Goal: Task Accomplishment & Management: Manage account settings

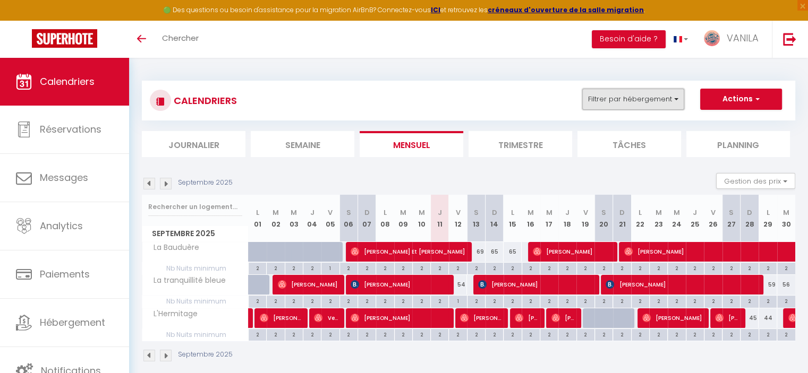
click at [632, 96] on button "Filtrer par hébergement" at bounding box center [633, 99] width 102 height 21
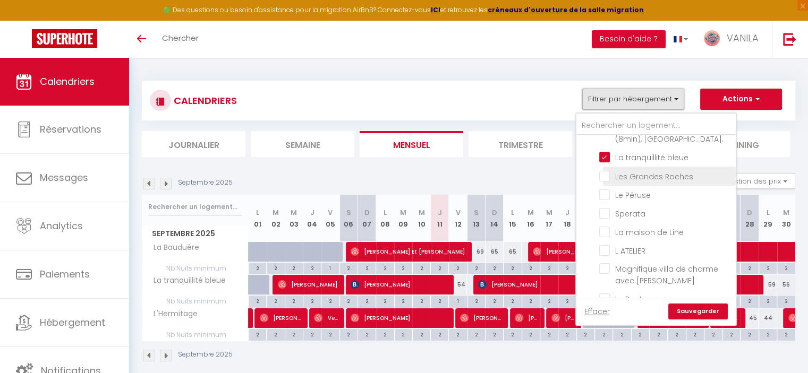
scroll to position [106, 0]
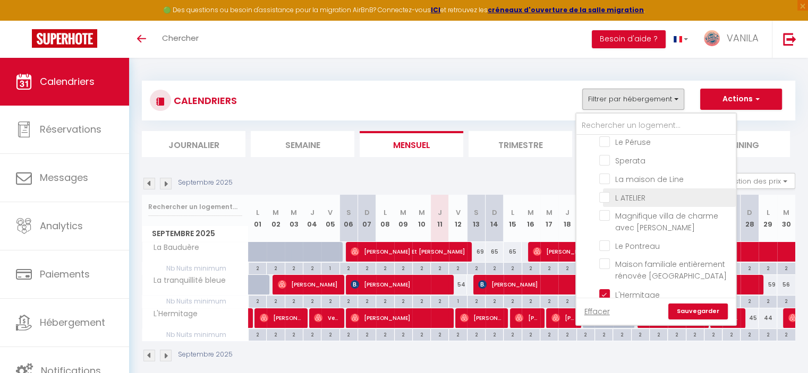
click at [605, 188] on li "L ATELIER" at bounding box center [669, 197] width 133 height 19
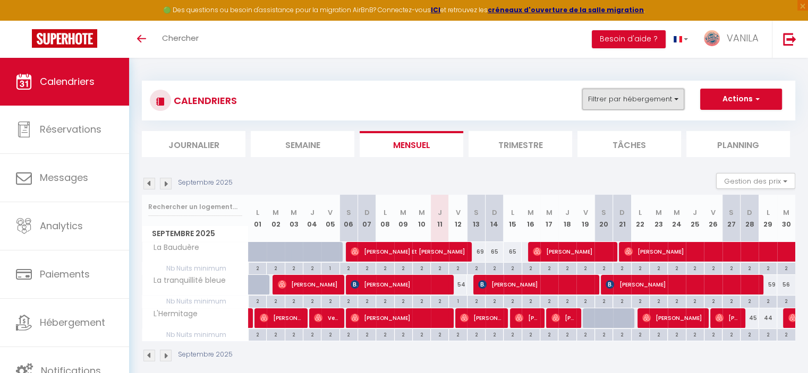
click at [612, 97] on button "Filtrer par hébergement" at bounding box center [633, 99] width 102 height 21
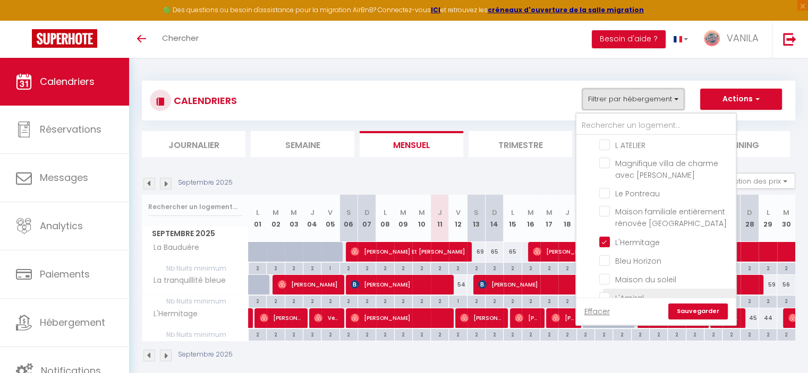
scroll to position [106, 0]
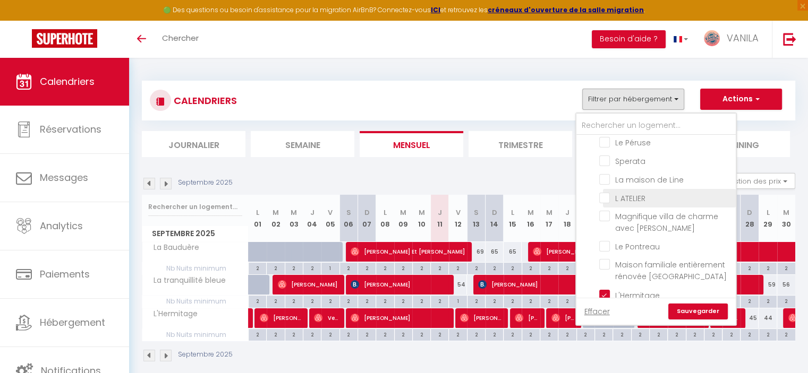
click at [604, 193] on input "L ATELIER" at bounding box center [665, 197] width 133 height 11
checkbox input "true"
checkbox input "false"
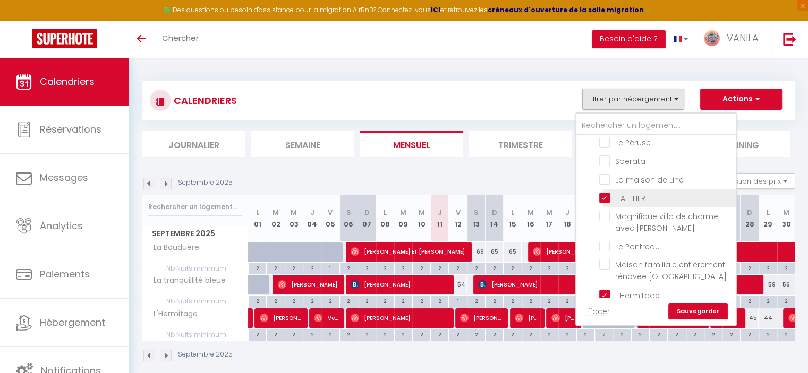
checkbox input "false"
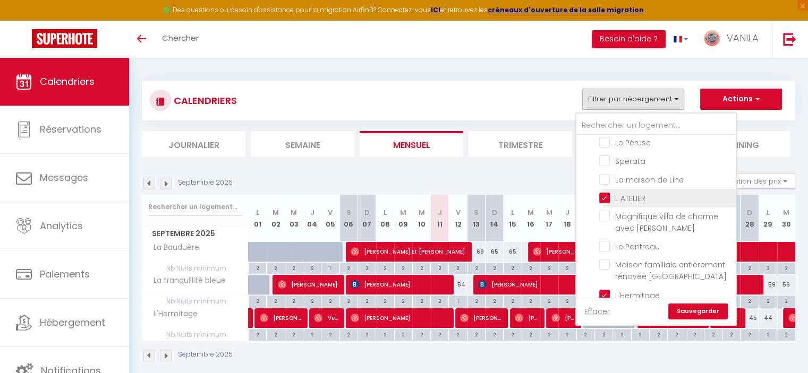
checkbox input "false"
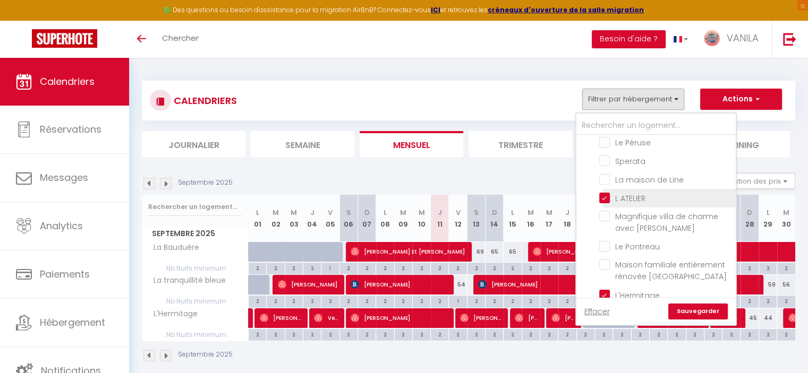
checkbox input "false"
click at [685, 314] on link "Sauvegarder" at bounding box center [697, 312] width 59 height 16
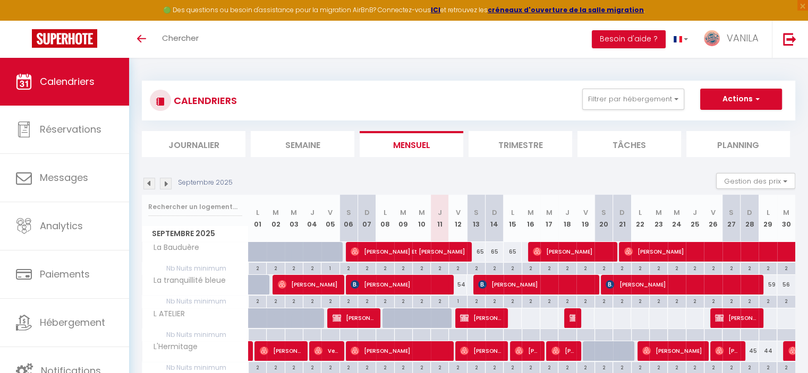
click at [169, 182] on img at bounding box center [166, 184] width 12 height 12
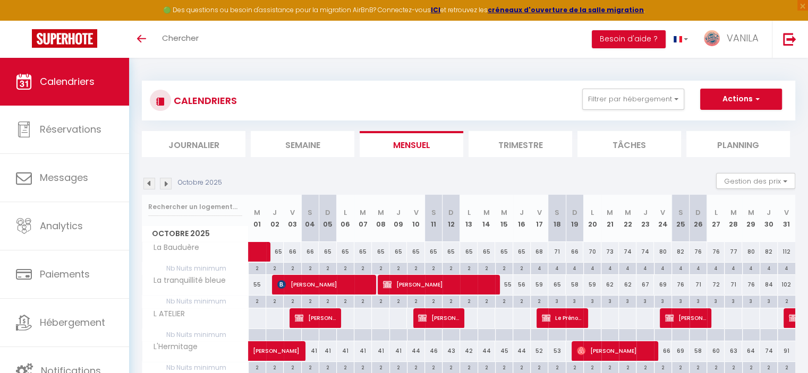
click at [169, 182] on img at bounding box center [166, 184] width 12 height 12
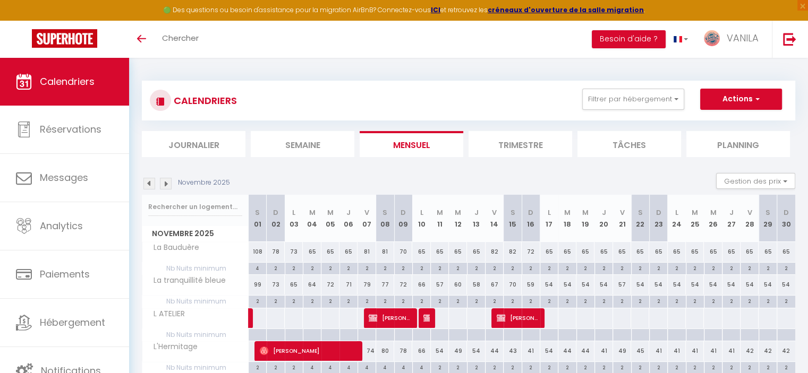
click at [169, 182] on img at bounding box center [166, 184] width 12 height 12
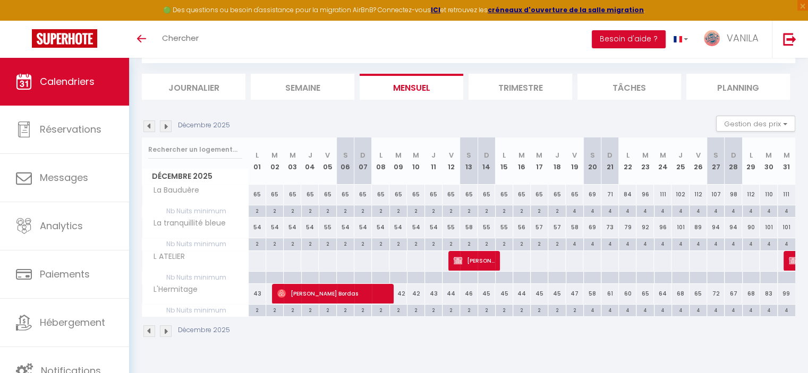
scroll to position [0, 0]
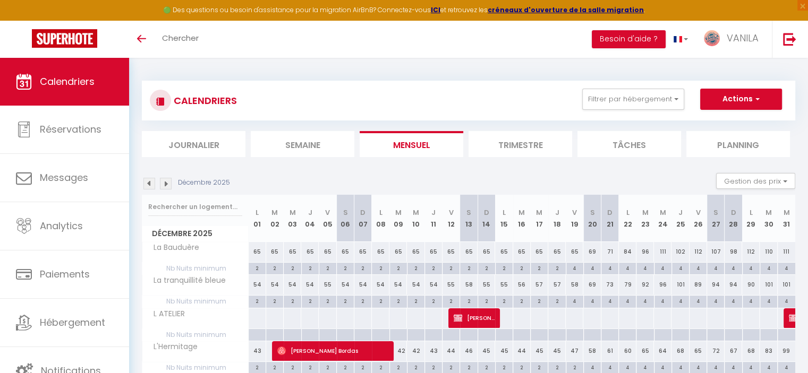
click at [151, 189] on img at bounding box center [149, 184] width 12 height 12
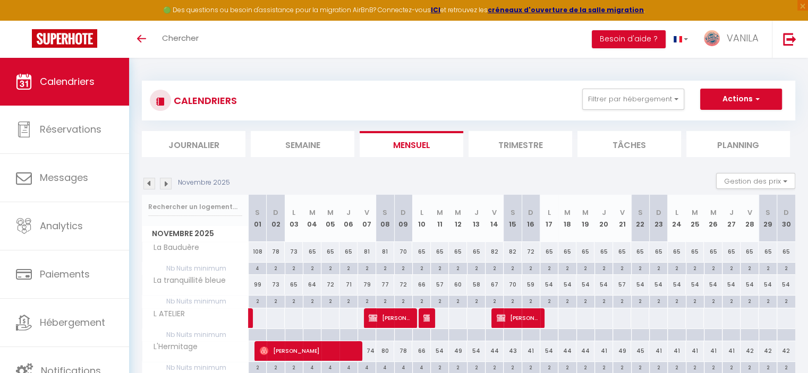
click at [150, 185] on img at bounding box center [149, 184] width 12 height 12
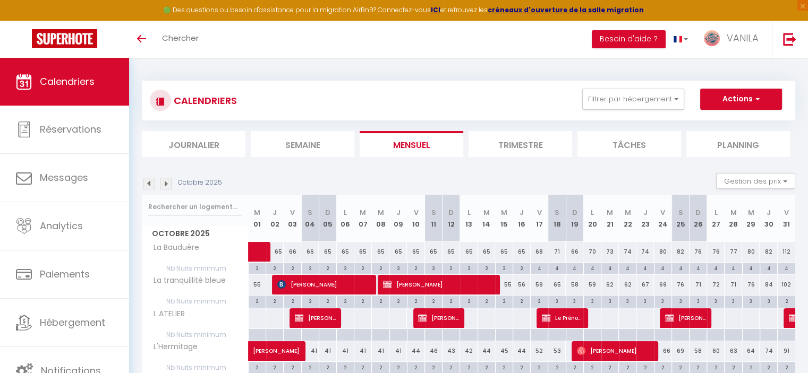
click at [153, 185] on img at bounding box center [149, 184] width 12 height 12
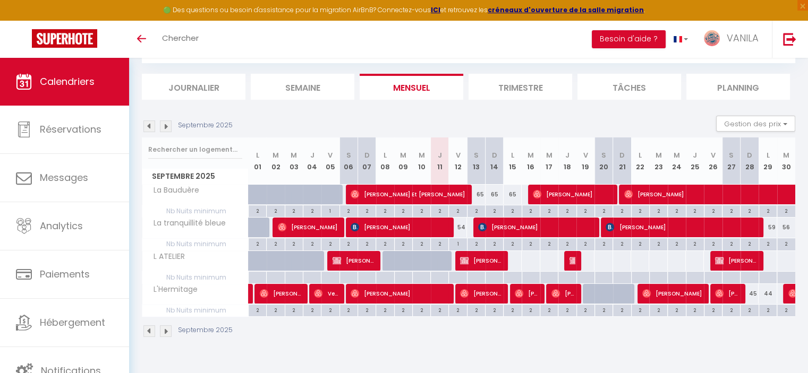
scroll to position [57, 0]
click at [149, 130] on img at bounding box center [149, 127] width 12 height 12
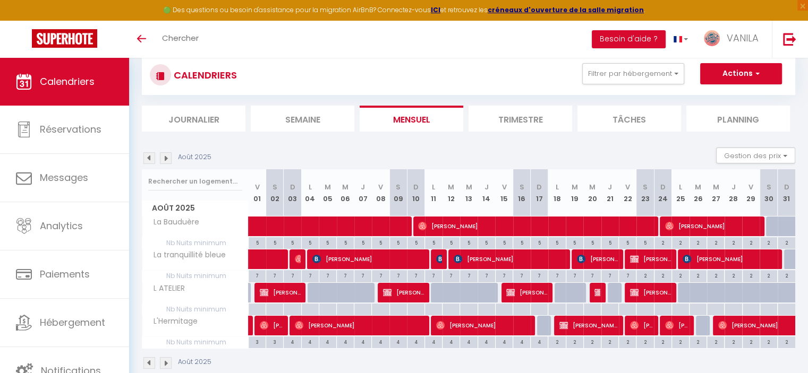
scroll to position [0, 0]
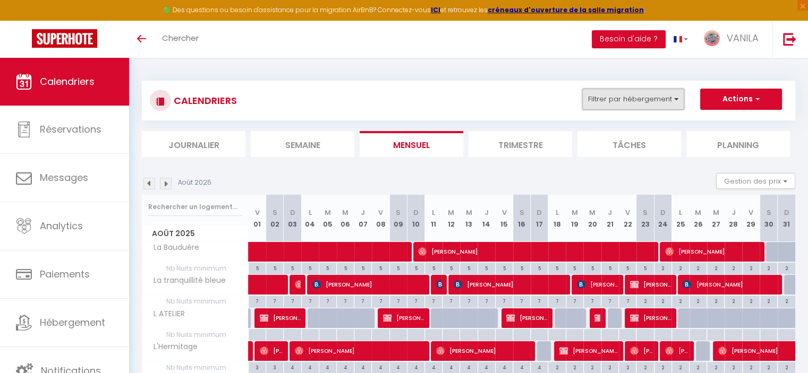
click at [637, 101] on button "Filtrer par hébergement" at bounding box center [633, 99] width 102 height 21
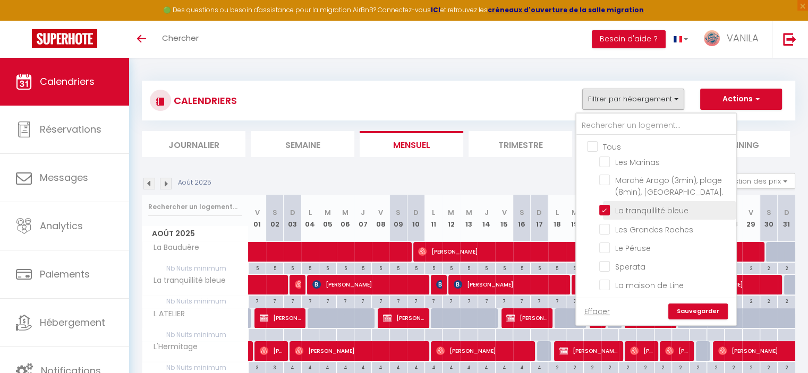
click at [605, 205] on input "La tranquillité bleue" at bounding box center [665, 209] width 133 height 11
checkbox input "false"
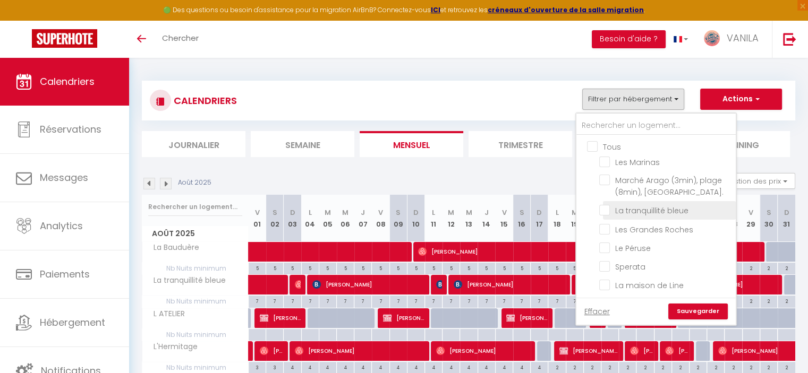
checkbox input "false"
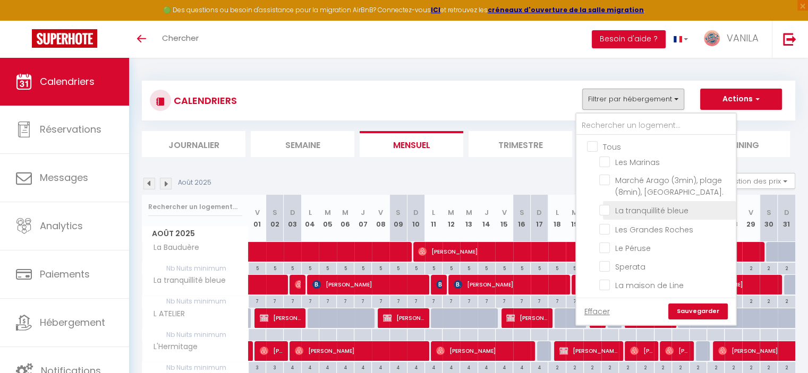
checkbox input "false"
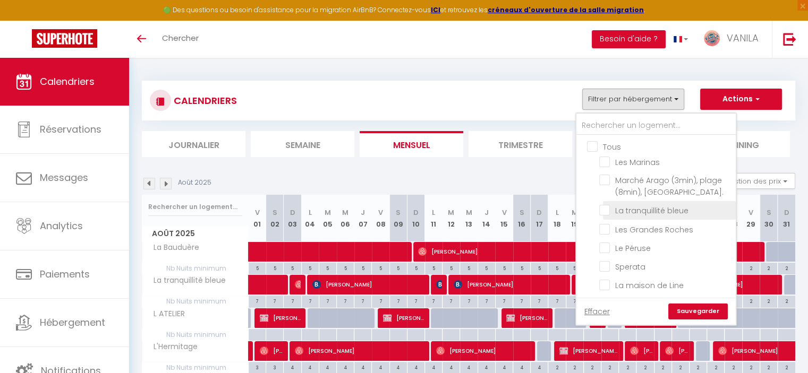
checkbox input "false"
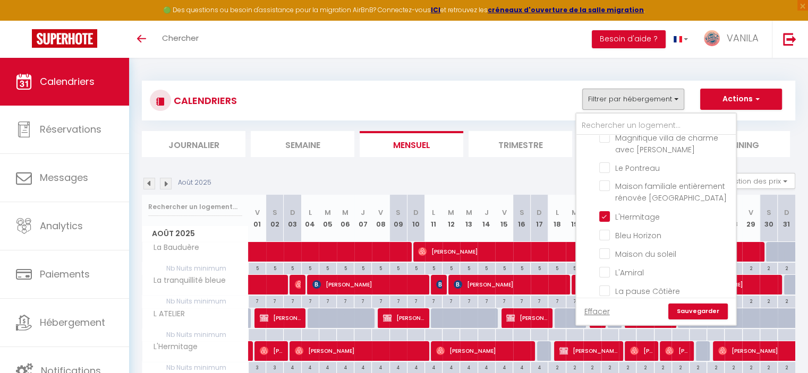
scroll to position [212, 0]
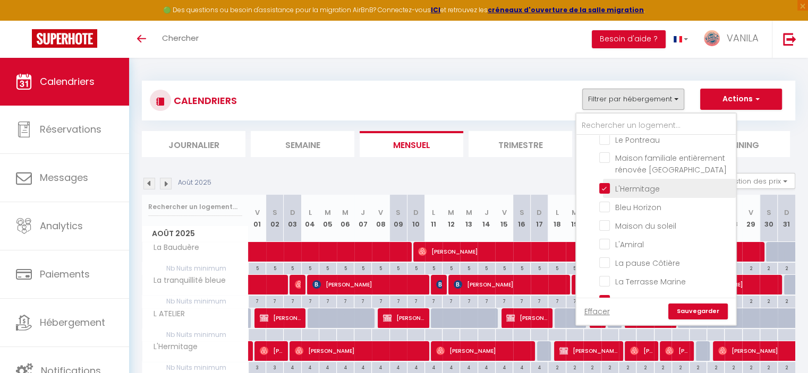
click at [605, 184] on input "L'Hermitage" at bounding box center [665, 187] width 133 height 11
checkbox input "false"
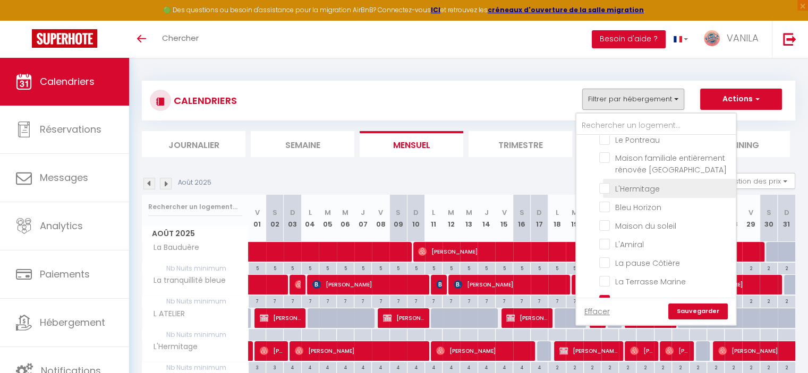
checkbox input "false"
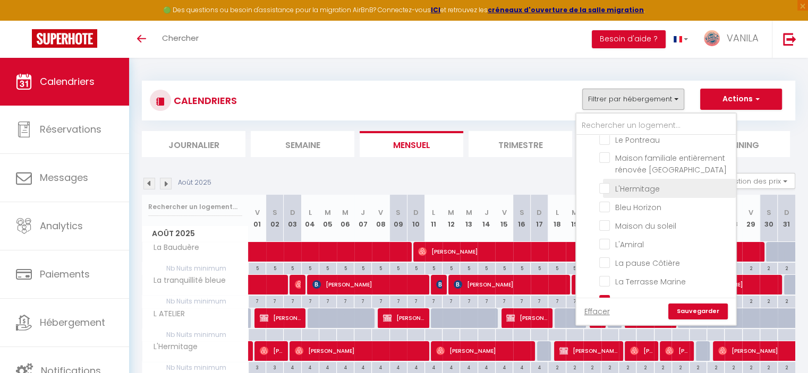
checkbox input "false"
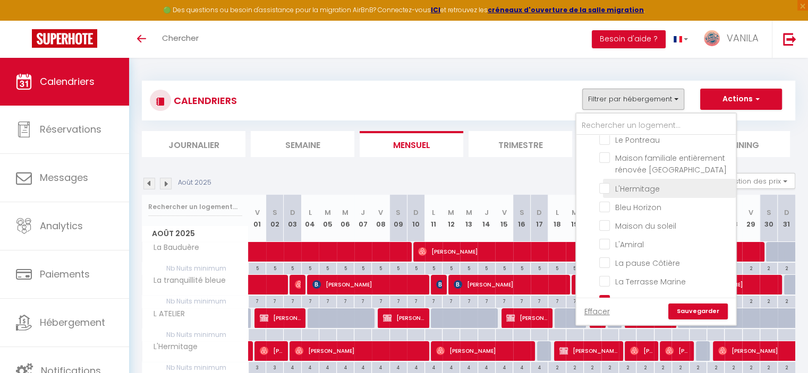
checkbox input "false"
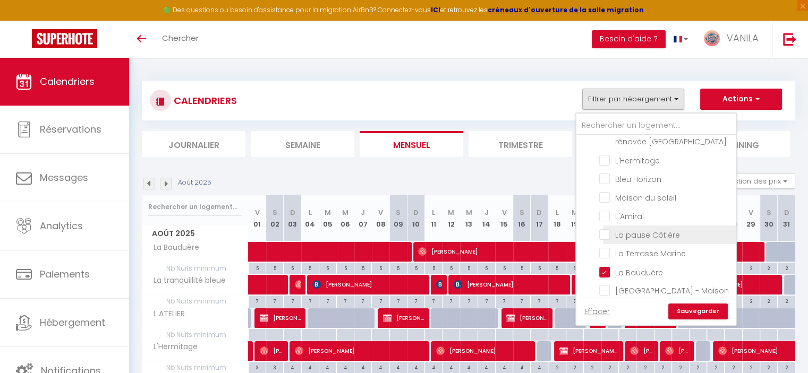
scroll to position [265, 0]
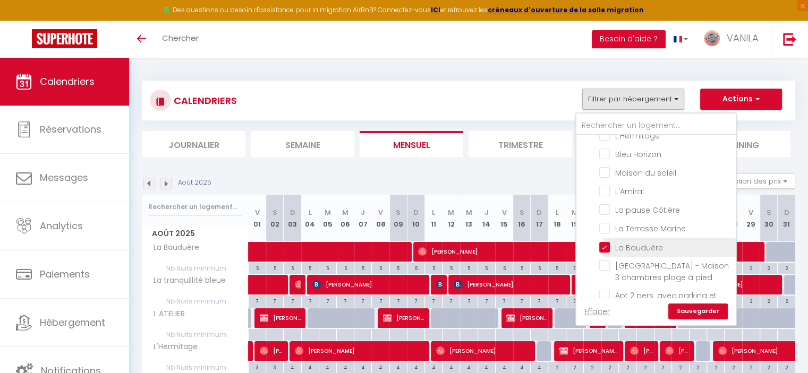
click at [603, 242] on input "La Bauduère" at bounding box center [665, 246] width 133 height 11
checkbox input "false"
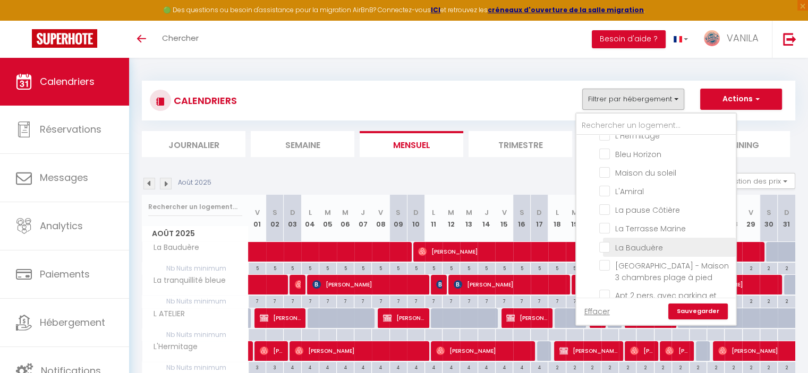
checkbox input "false"
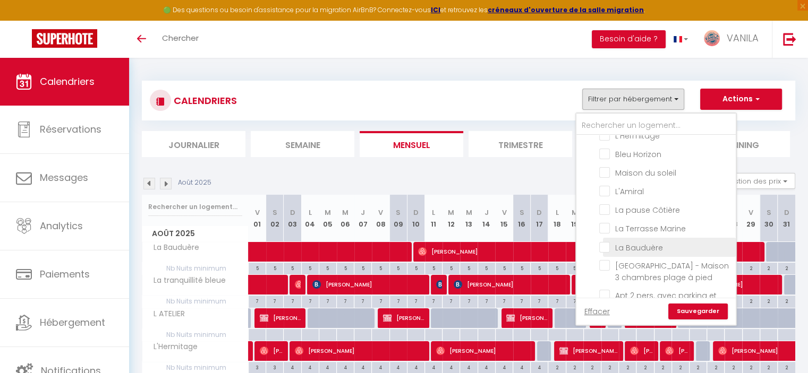
checkbox input "false"
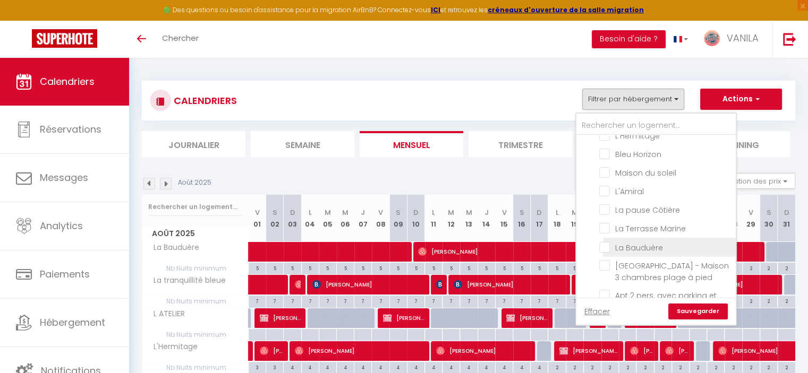
checkbox input "false"
click at [693, 317] on link "Sauvegarder" at bounding box center [697, 312] width 59 height 16
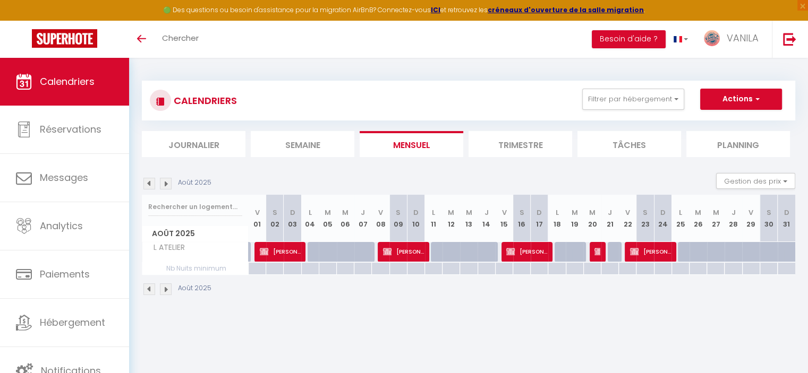
click at [166, 185] on img at bounding box center [166, 184] width 12 height 12
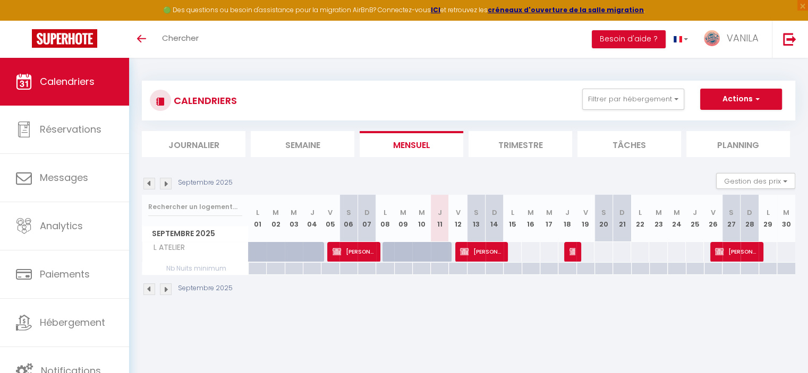
click at [166, 185] on img at bounding box center [166, 184] width 12 height 12
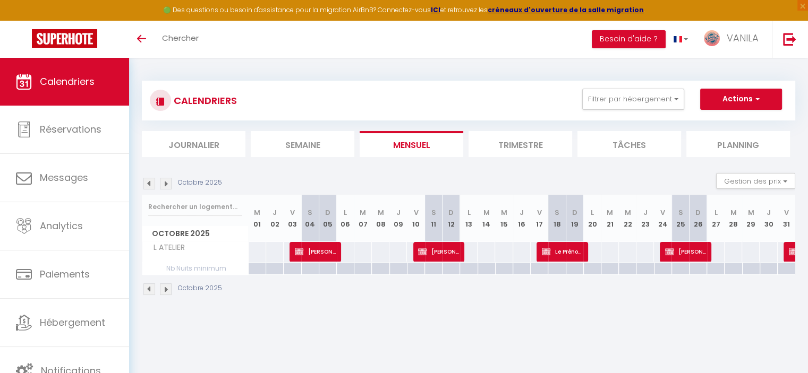
click at [150, 181] on img at bounding box center [149, 184] width 12 height 12
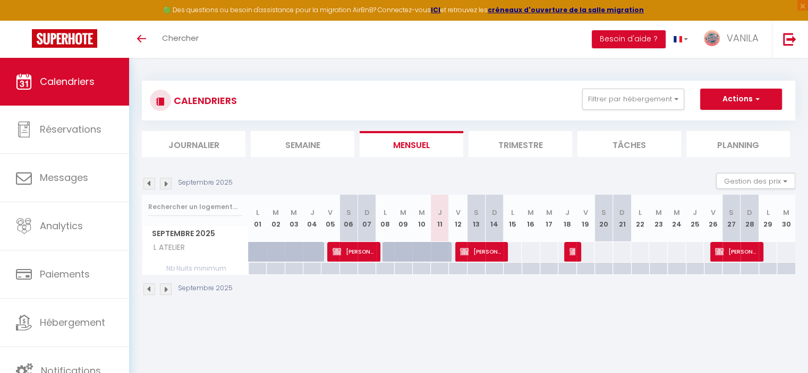
click at [164, 183] on img at bounding box center [166, 184] width 12 height 12
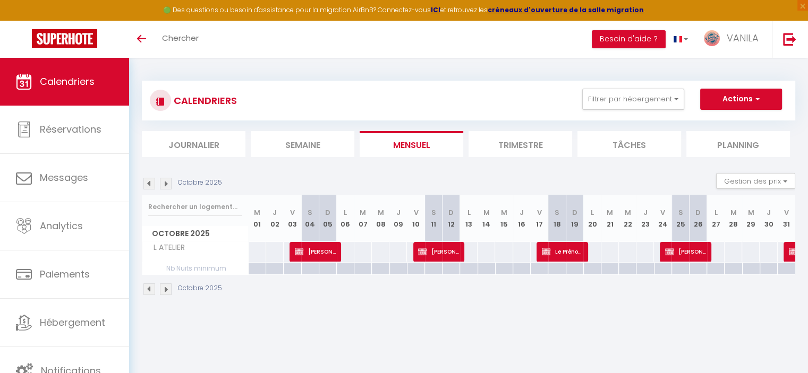
click at [164, 183] on img at bounding box center [166, 184] width 12 height 12
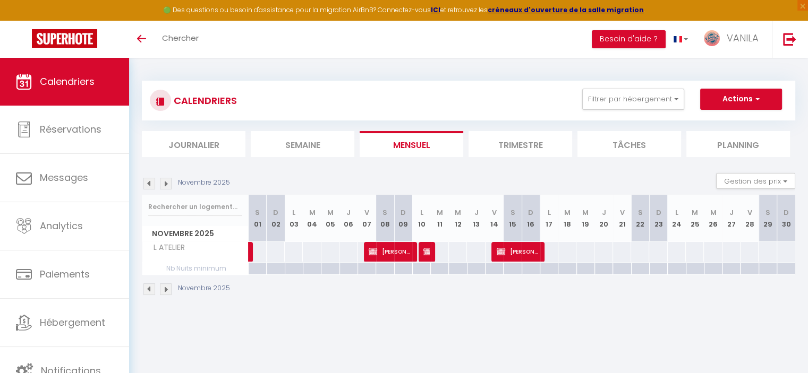
click at [164, 183] on img at bounding box center [166, 184] width 12 height 12
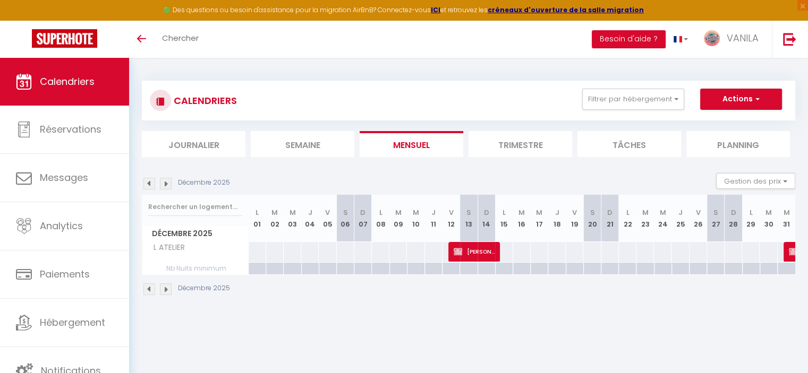
click at [164, 183] on img at bounding box center [166, 184] width 12 height 12
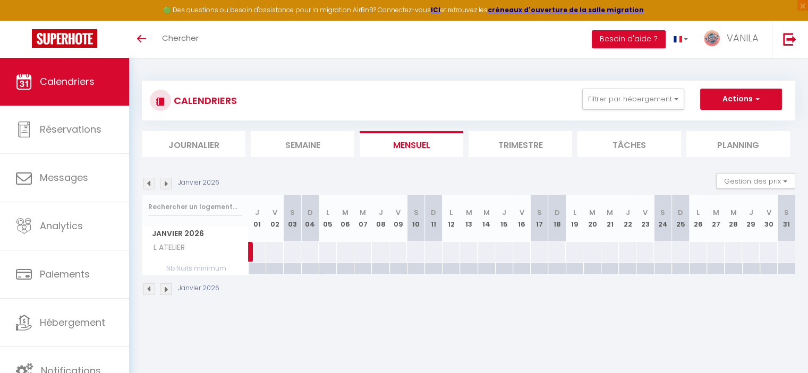
click at [149, 183] on img at bounding box center [149, 184] width 12 height 12
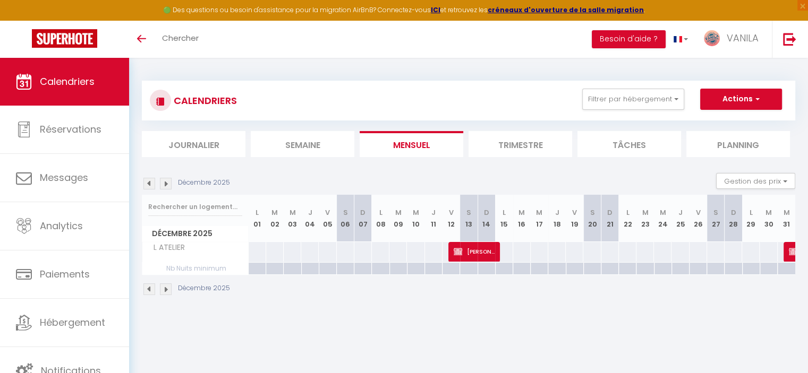
click at [149, 183] on img at bounding box center [149, 184] width 12 height 12
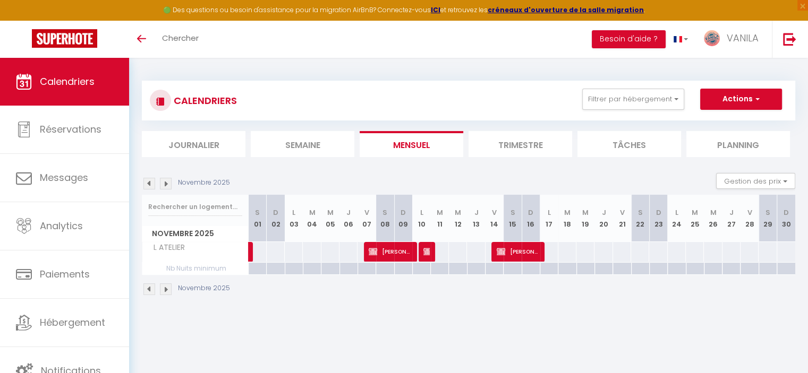
click at [166, 182] on img at bounding box center [166, 184] width 12 height 12
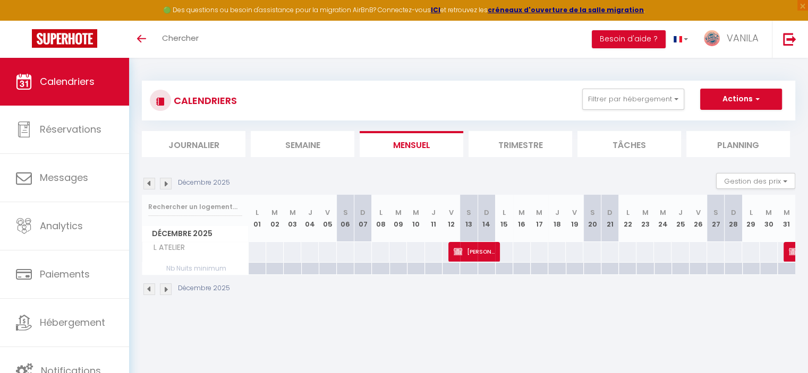
click at [166, 182] on img at bounding box center [166, 184] width 12 height 12
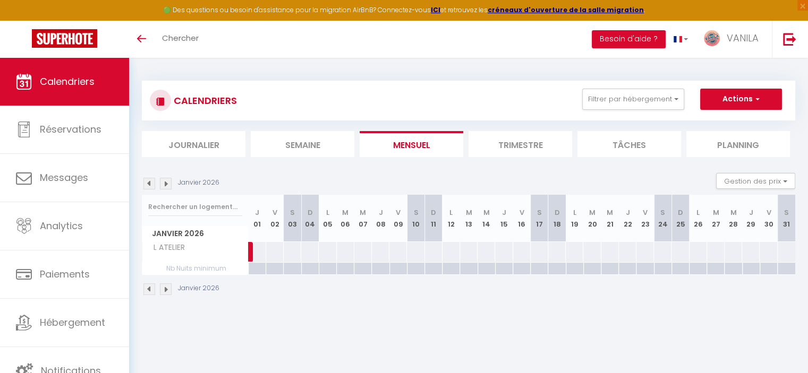
click at [168, 182] on img at bounding box center [166, 184] width 12 height 12
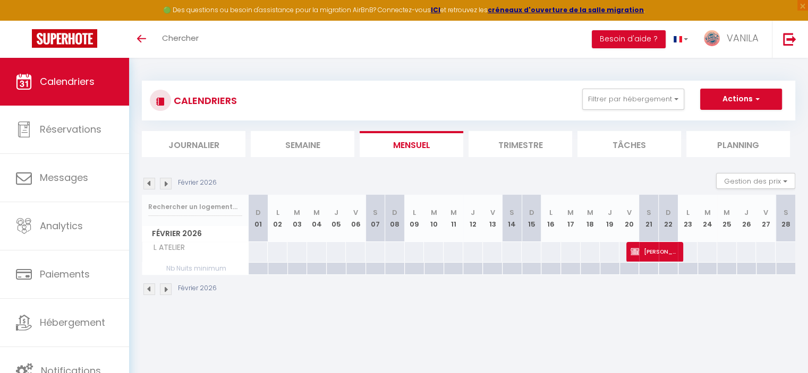
click at [151, 186] on img at bounding box center [149, 184] width 12 height 12
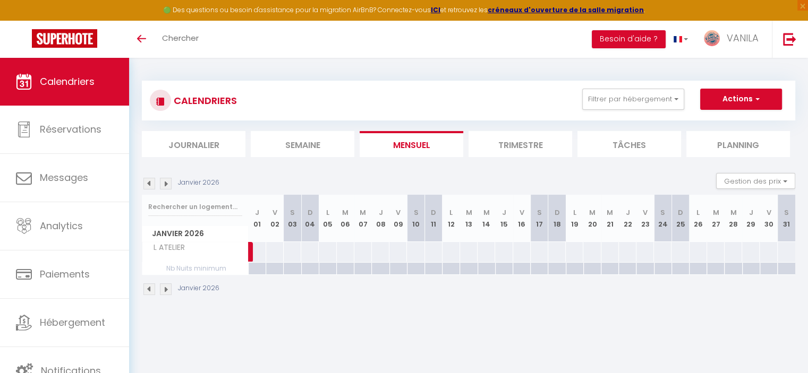
click at [151, 186] on img at bounding box center [149, 184] width 12 height 12
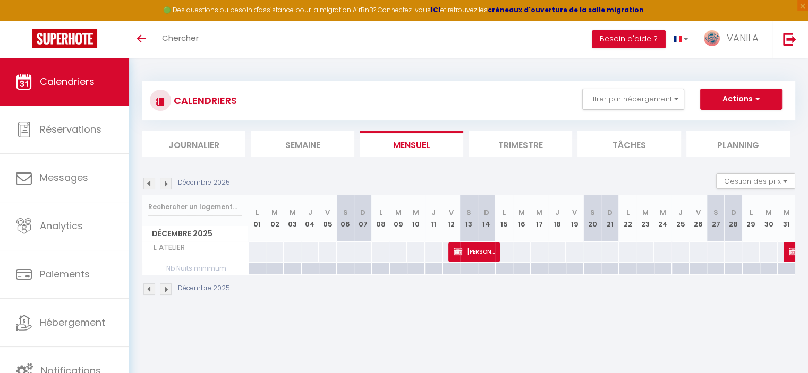
click at [151, 186] on img at bounding box center [149, 184] width 12 height 12
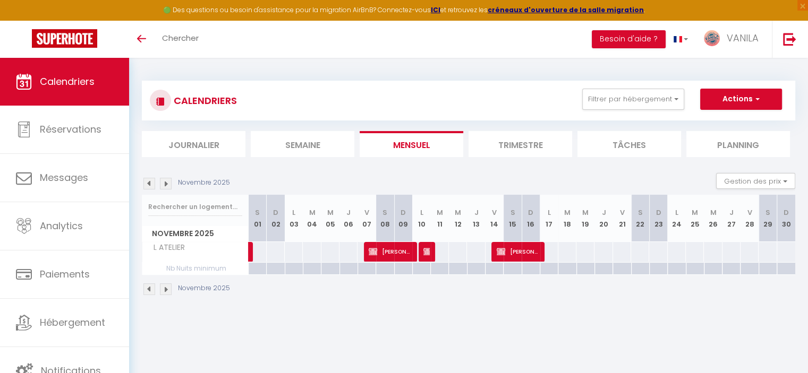
click at [151, 186] on img at bounding box center [149, 184] width 12 height 12
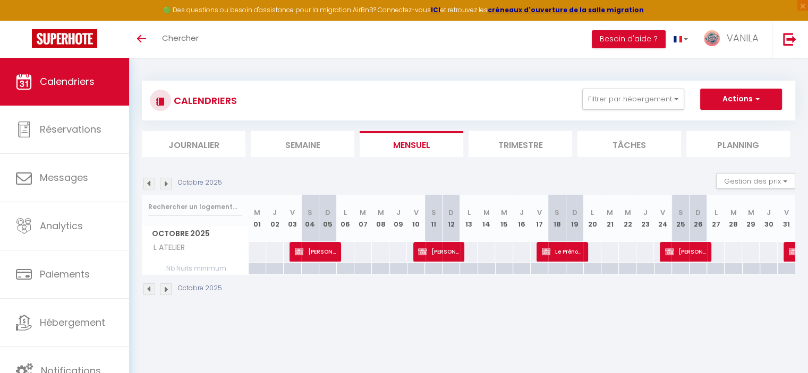
click at [151, 186] on img at bounding box center [149, 184] width 12 height 12
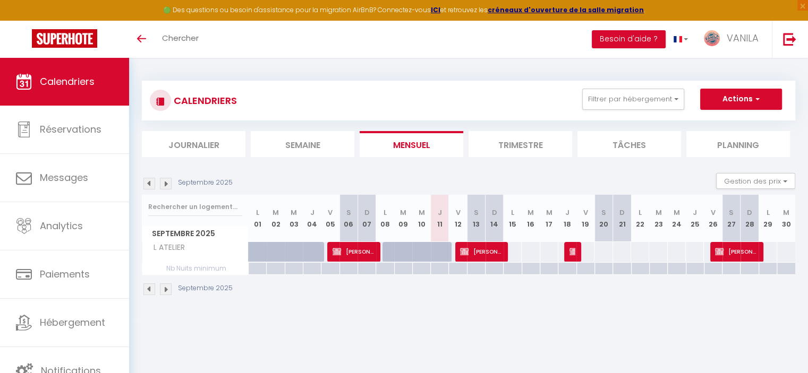
click at [151, 186] on img at bounding box center [149, 184] width 12 height 12
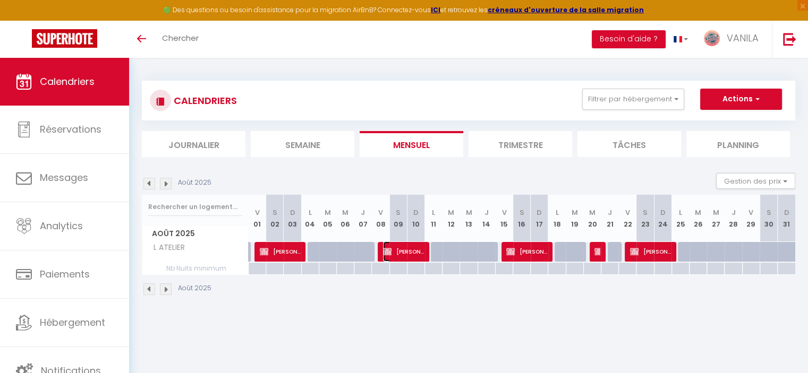
click at [390, 248] on img at bounding box center [387, 251] width 8 height 8
select select "13718"
select select "22280"
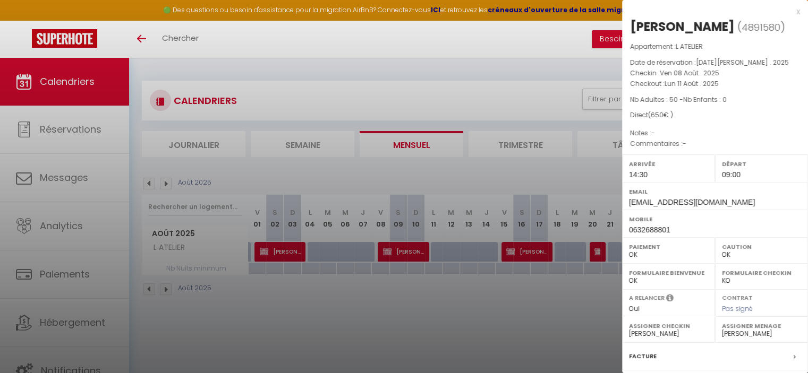
click at [390, 248] on div at bounding box center [404, 186] width 808 height 373
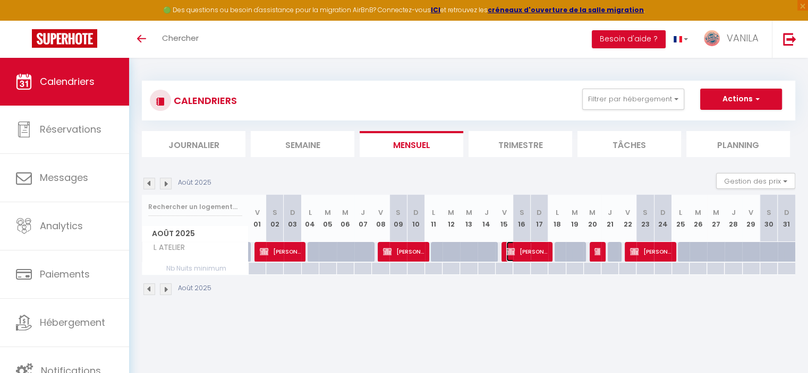
click at [526, 247] on span "[PERSON_NAME]" at bounding box center [526, 252] width 41 height 20
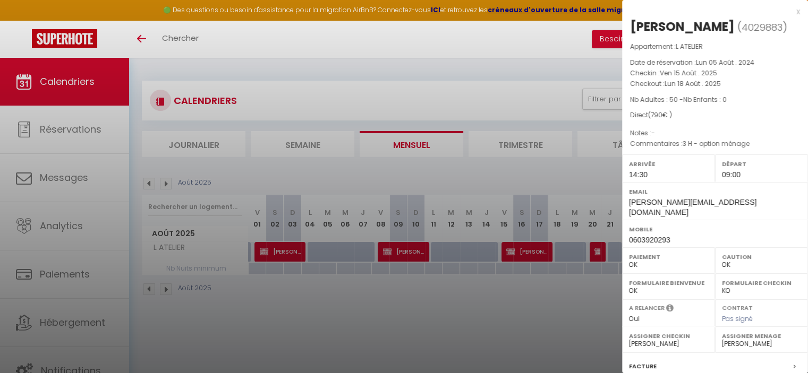
click at [526, 294] on div at bounding box center [404, 186] width 808 height 373
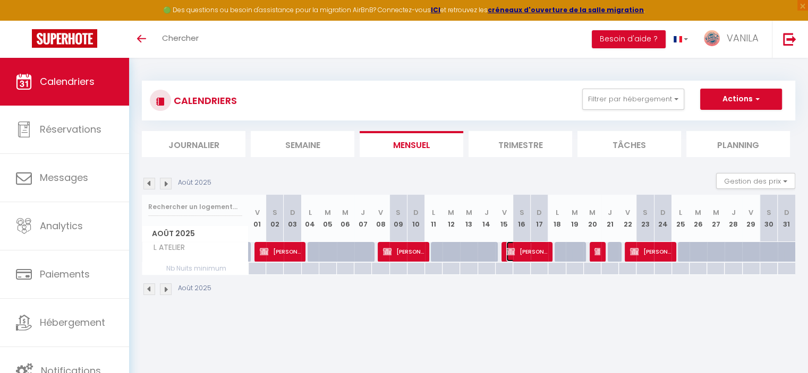
click at [535, 251] on span "[PERSON_NAME]" at bounding box center [526, 252] width 41 height 20
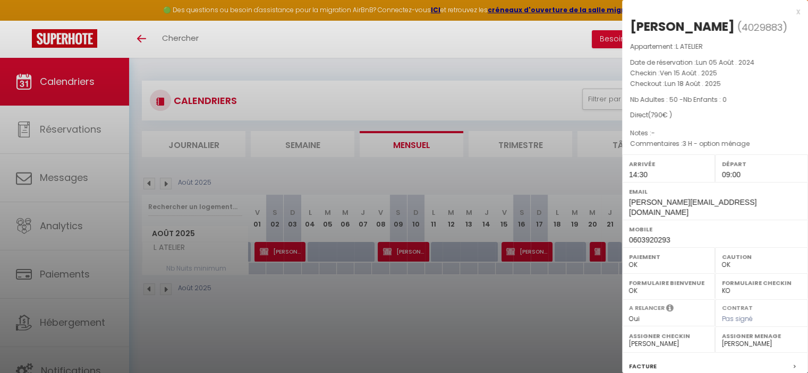
click at [574, 335] on div at bounding box center [404, 186] width 808 height 373
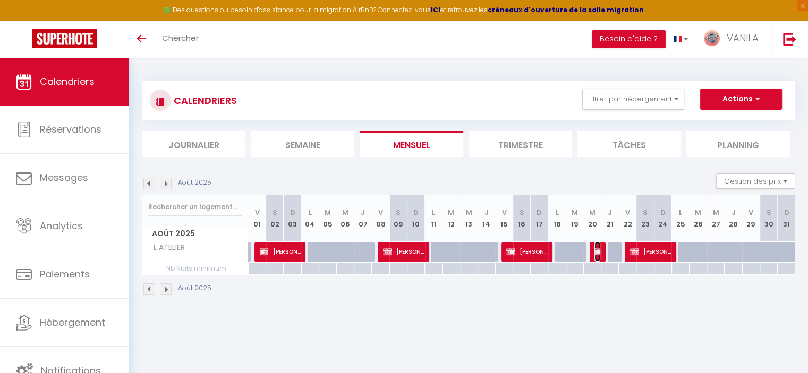
click at [597, 251] on img at bounding box center [598, 251] width 8 height 8
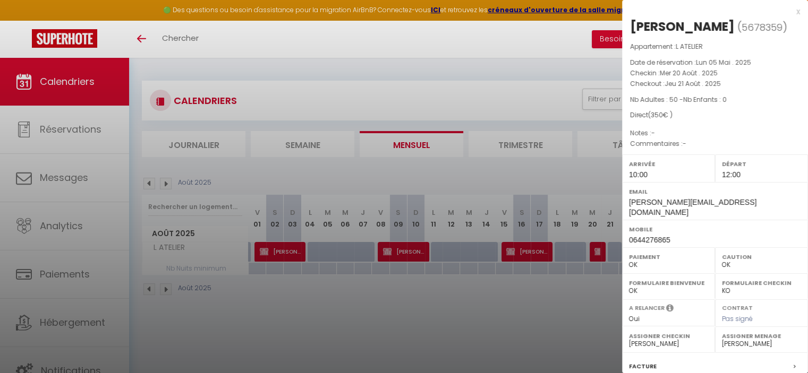
click at [574, 301] on div at bounding box center [404, 186] width 808 height 373
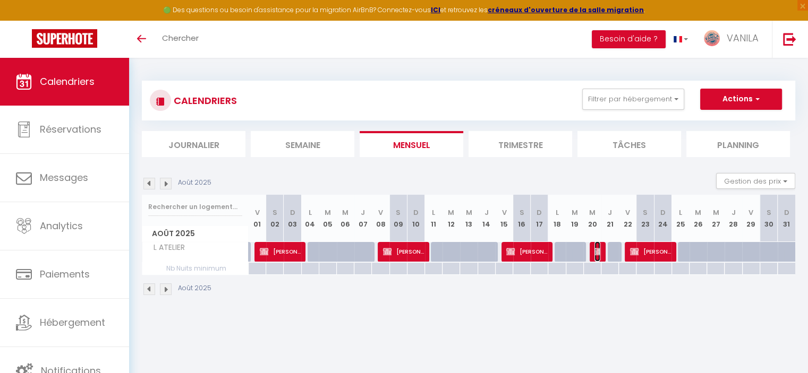
click at [595, 253] on img at bounding box center [598, 251] width 8 height 8
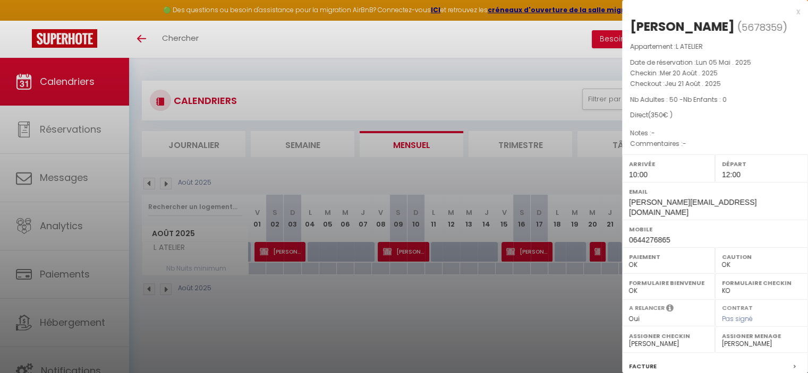
click at [531, 339] on div at bounding box center [404, 186] width 808 height 373
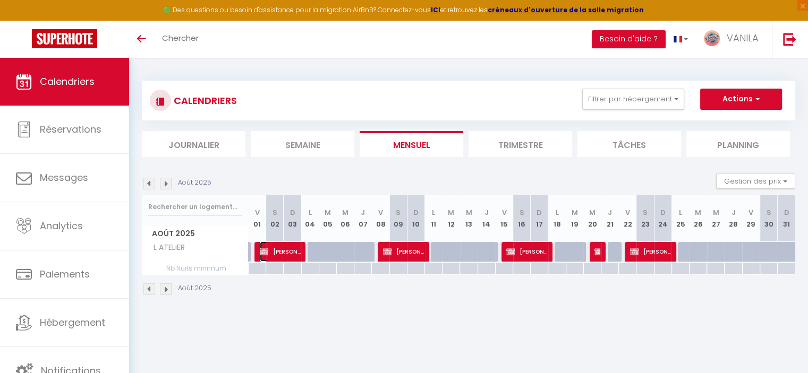
click at [285, 247] on span "[PERSON_NAME]" at bounding box center [280, 252] width 41 height 20
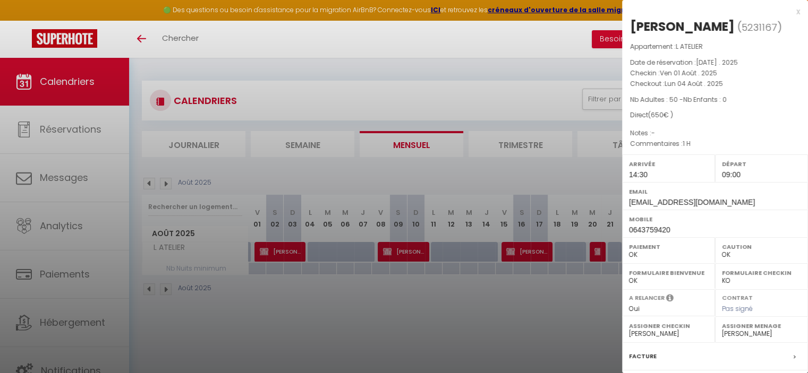
click at [402, 260] on div at bounding box center [404, 186] width 808 height 373
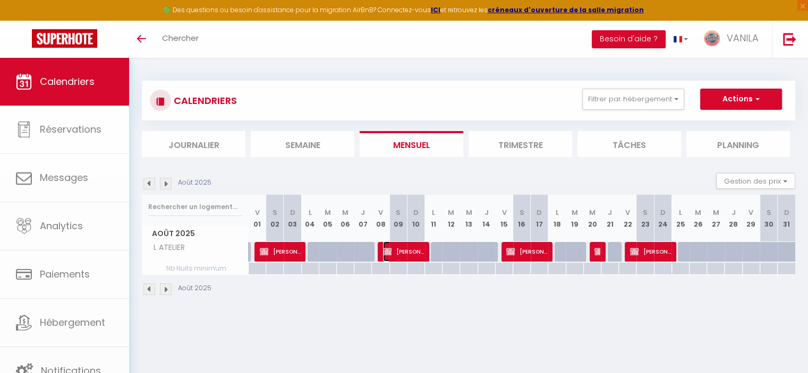
click at [406, 256] on span "[PERSON_NAME]" at bounding box center [403, 252] width 41 height 20
select select "1"
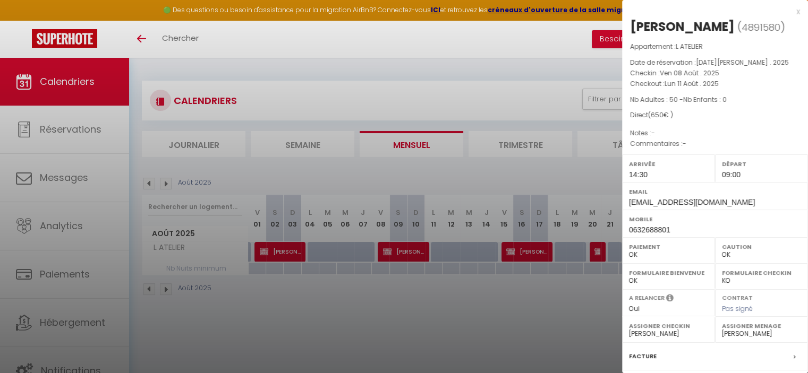
click at [519, 256] on div at bounding box center [404, 186] width 808 height 373
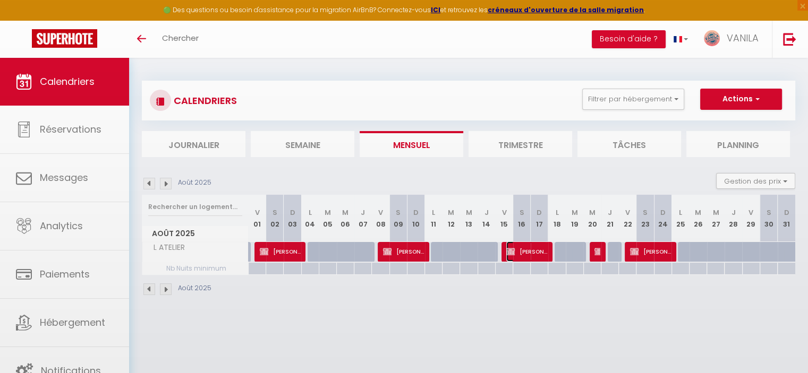
click at [522, 255] on span "[PERSON_NAME]" at bounding box center [526, 252] width 41 height 20
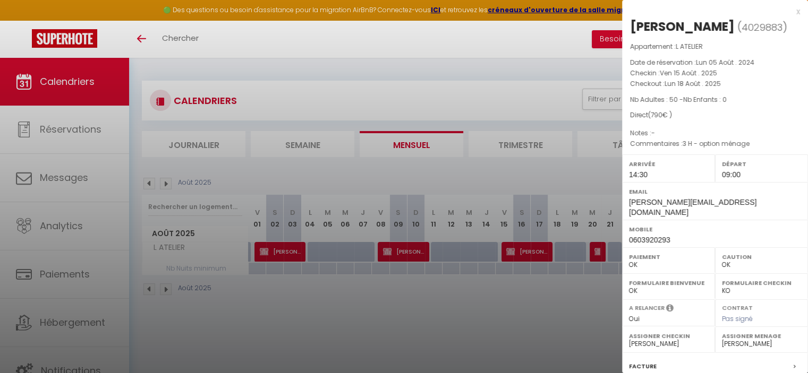
click at [522, 255] on div at bounding box center [404, 186] width 808 height 373
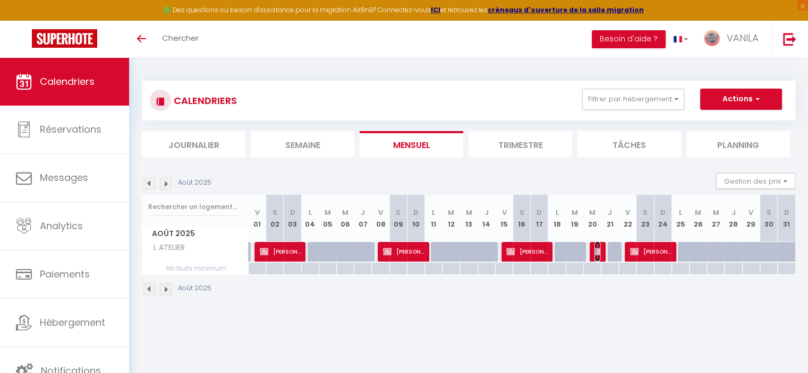
click at [595, 253] on img at bounding box center [598, 251] width 8 height 8
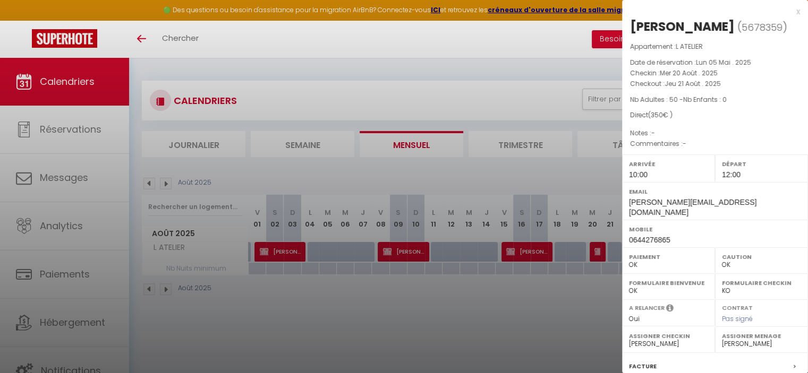
click at [589, 310] on div at bounding box center [404, 186] width 808 height 373
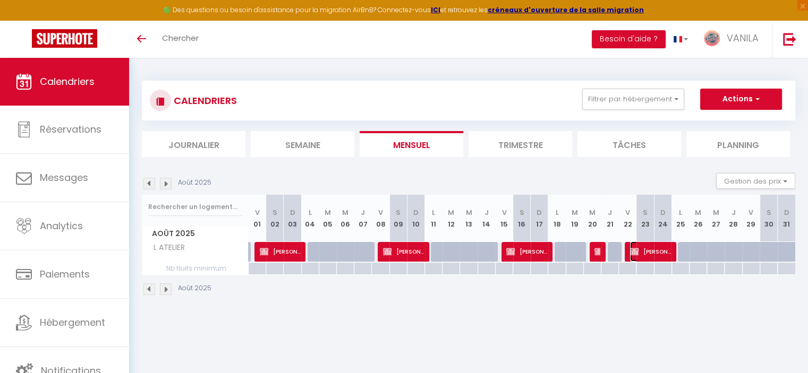
click at [658, 250] on span "[PERSON_NAME]" at bounding box center [650, 252] width 41 height 20
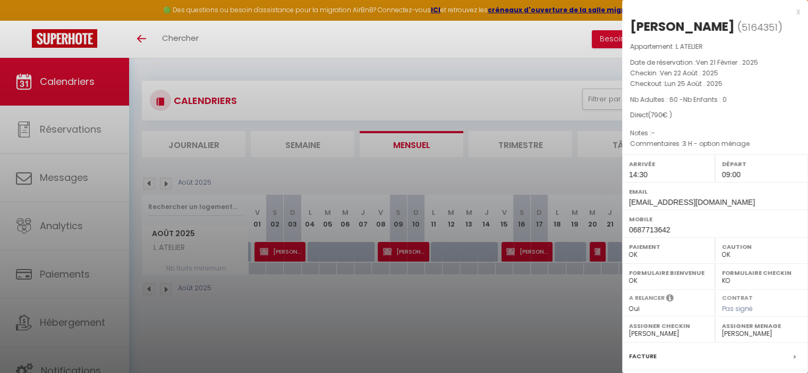
click at [562, 304] on div at bounding box center [404, 186] width 808 height 373
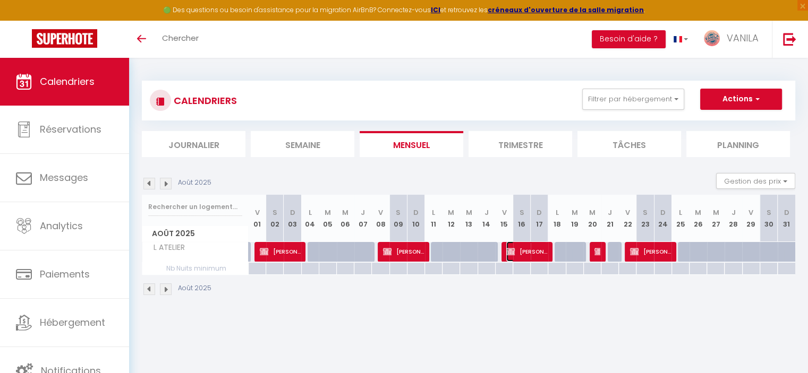
click at [543, 258] on span "[PERSON_NAME]" at bounding box center [526, 252] width 41 height 20
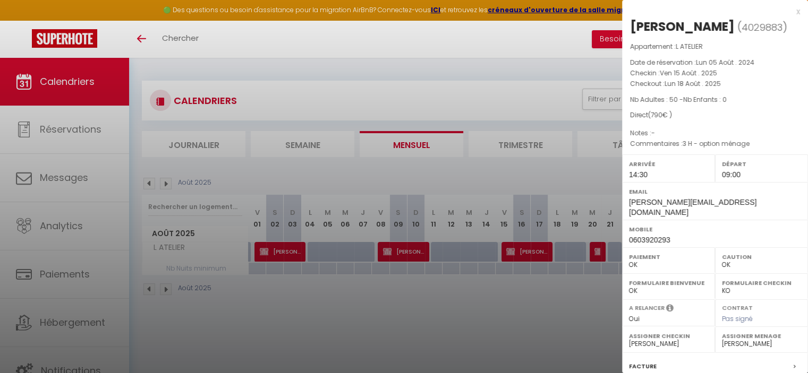
click at [545, 303] on div at bounding box center [404, 186] width 808 height 373
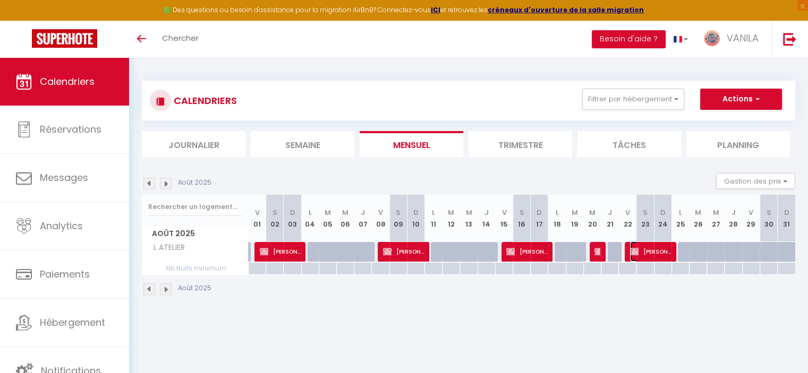
click at [650, 255] on span "[PERSON_NAME]" at bounding box center [650, 252] width 41 height 20
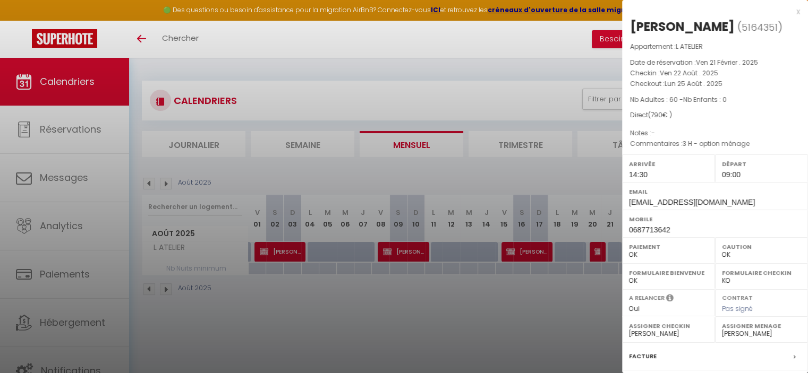
click at [575, 296] on div at bounding box center [404, 186] width 808 height 373
